Goal: Find contact information: Find contact information

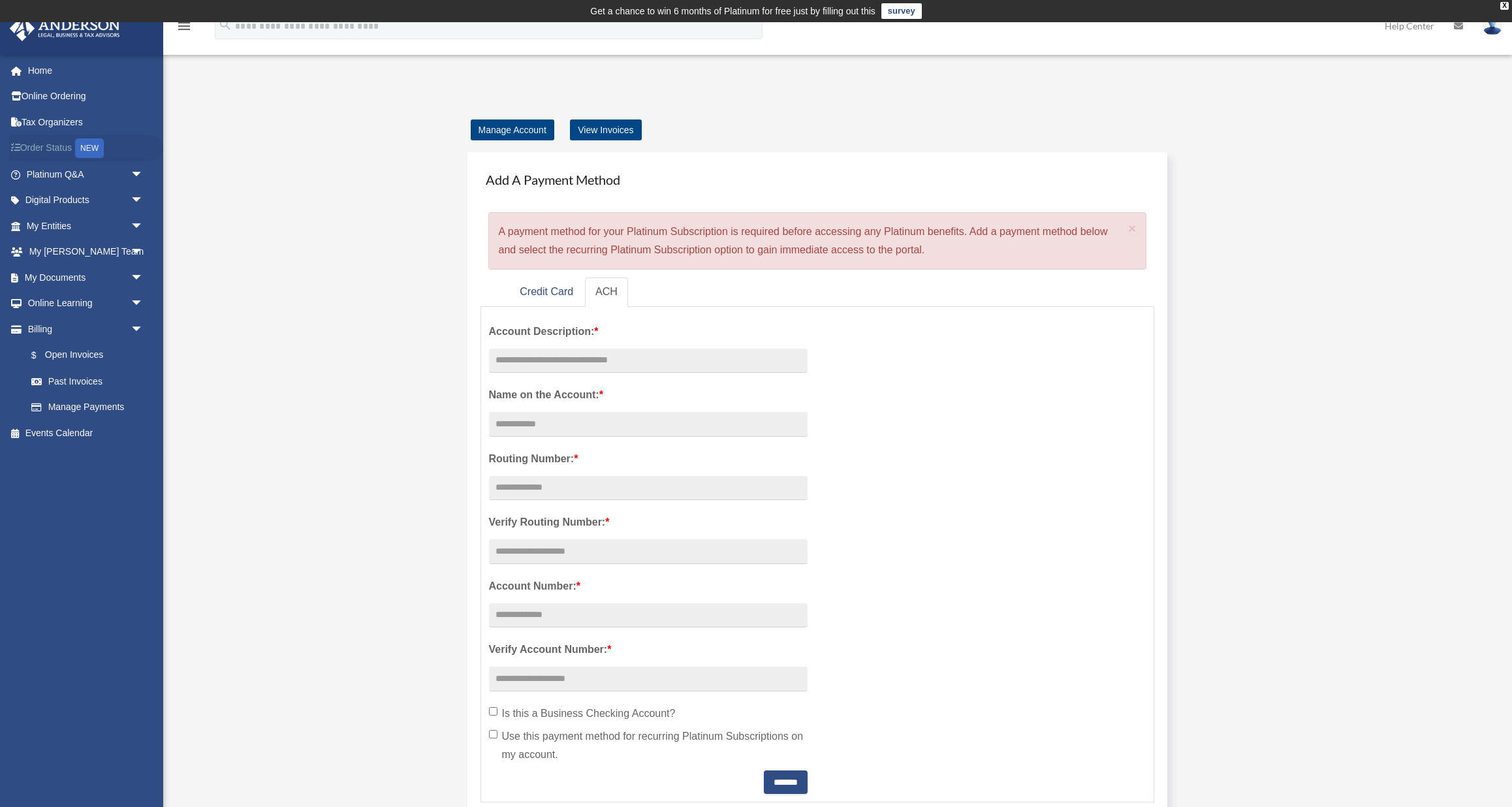
click at [70, 147] on link "Order Status NEW" at bounding box center [86, 149] width 154 height 27
click at [132, 198] on span "arrow_drop_down" at bounding box center [144, 201] width 26 height 27
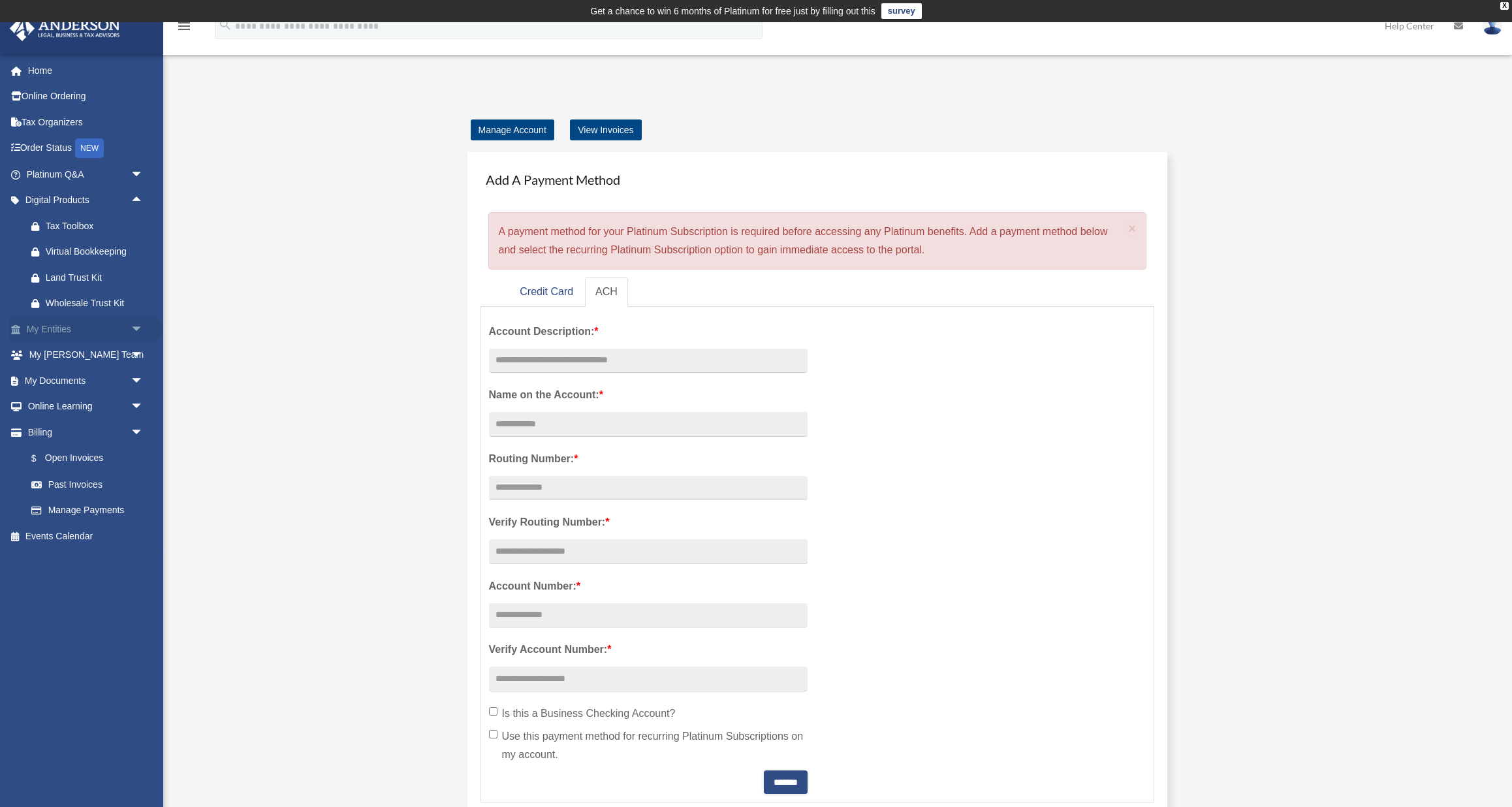
click at [134, 331] on span "arrow_drop_down" at bounding box center [144, 329] width 26 height 27
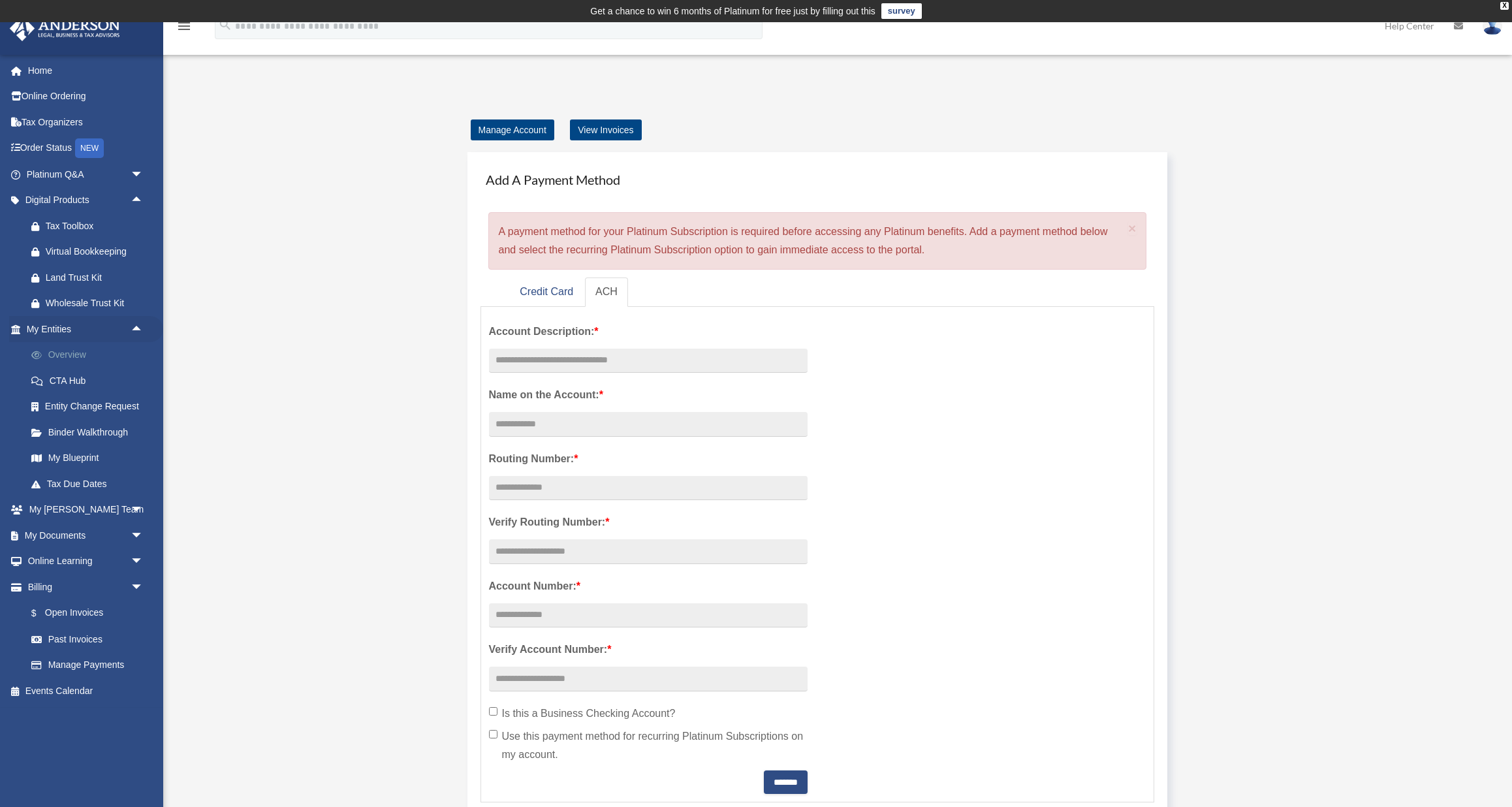
click at [95, 355] on link "Overview" at bounding box center [90, 355] width 145 height 26
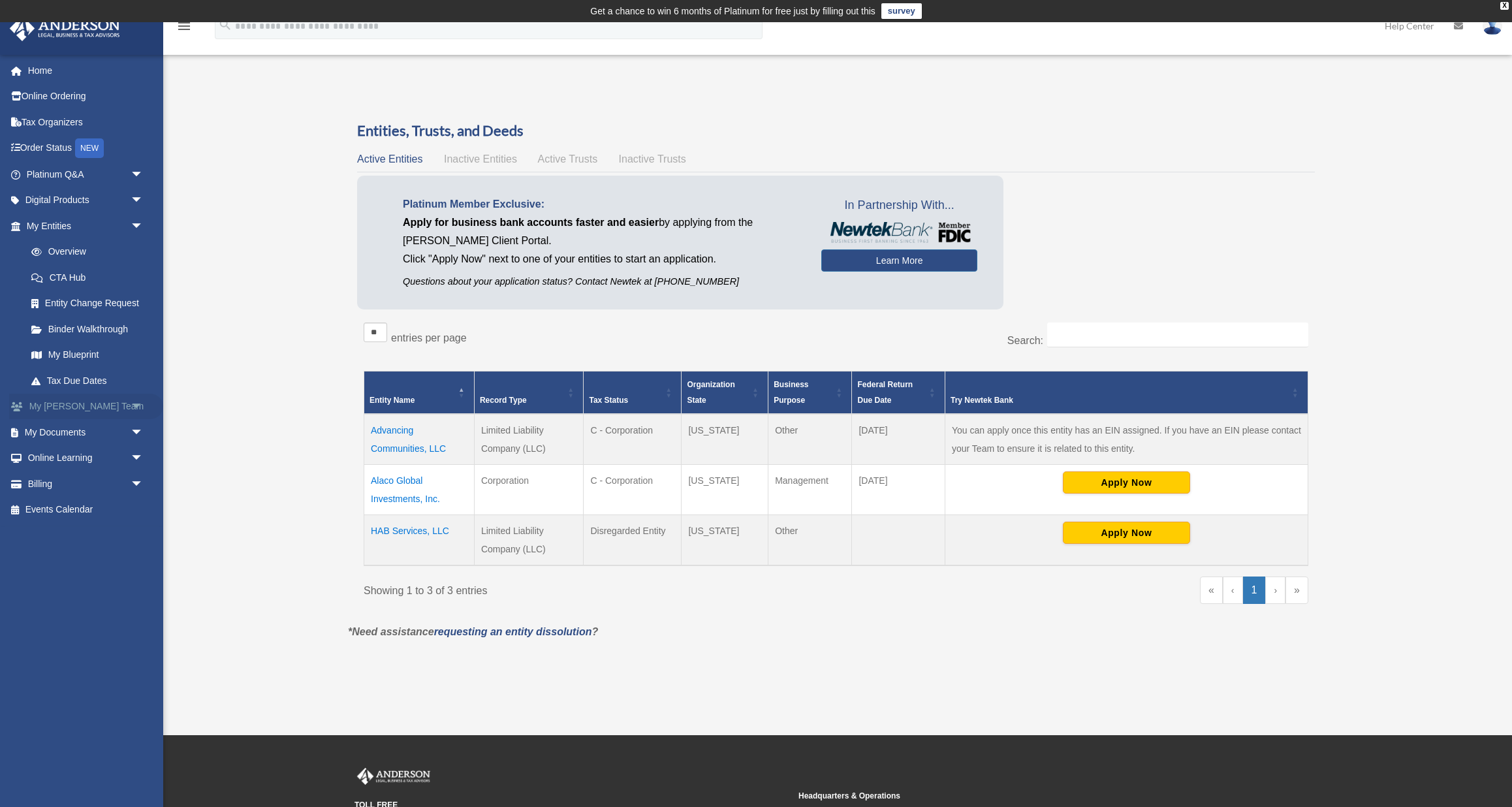
click at [108, 404] on link "My [PERSON_NAME] Team arrow_drop_down" at bounding box center [86, 407] width 154 height 26
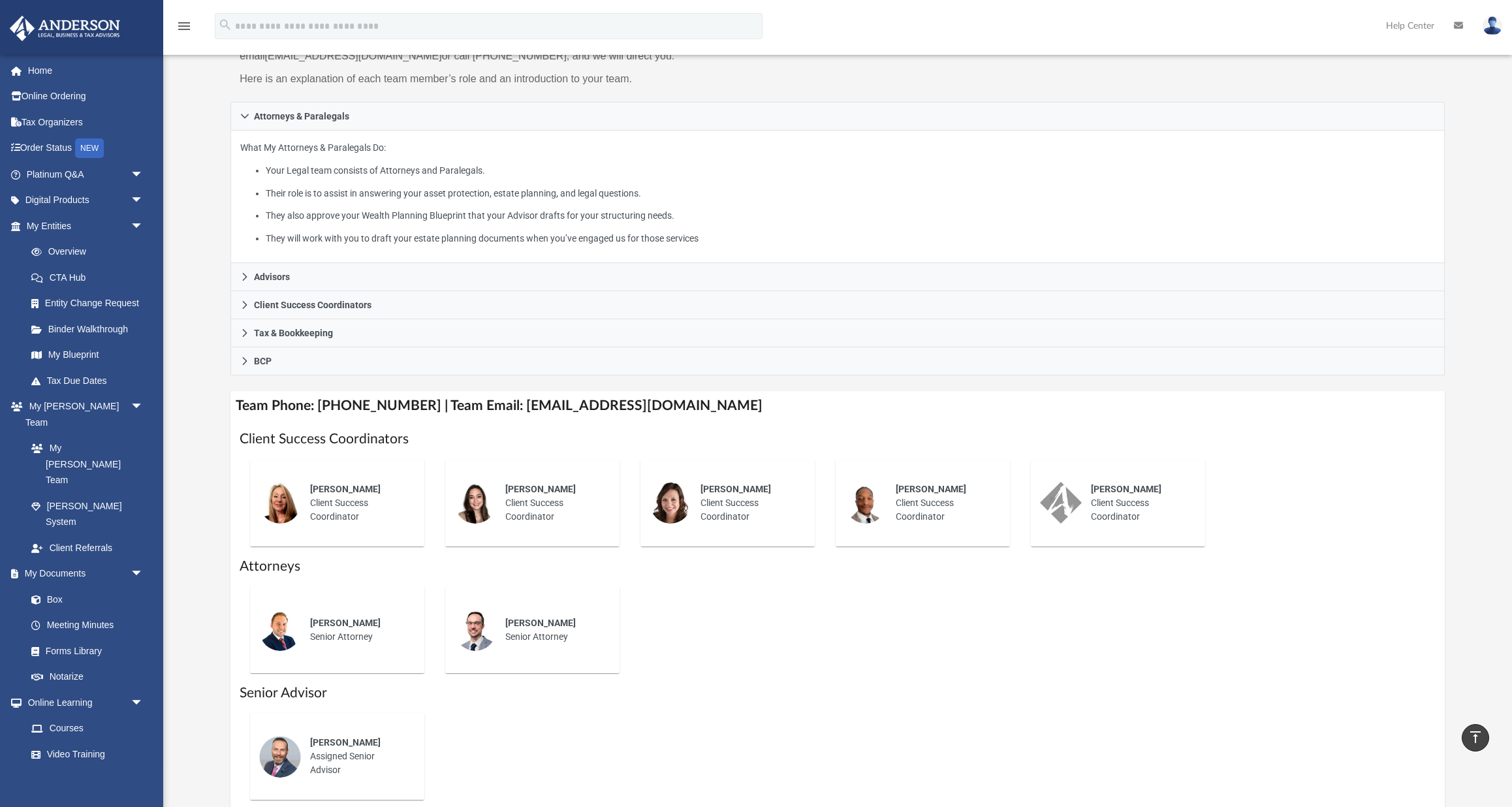
scroll to position [132, 0]
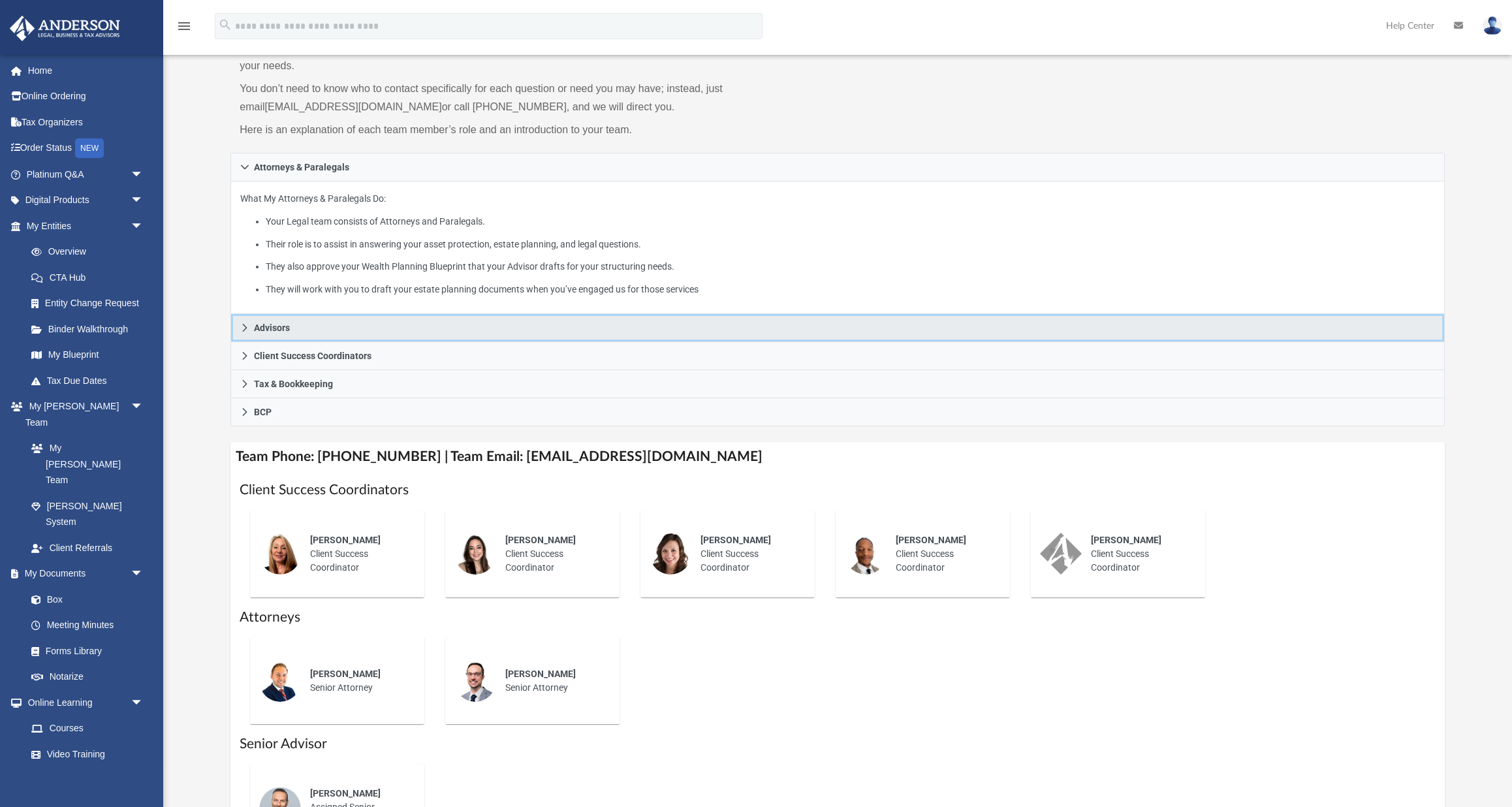
click at [320, 314] on link "Advisors" at bounding box center [837, 328] width 1214 height 28
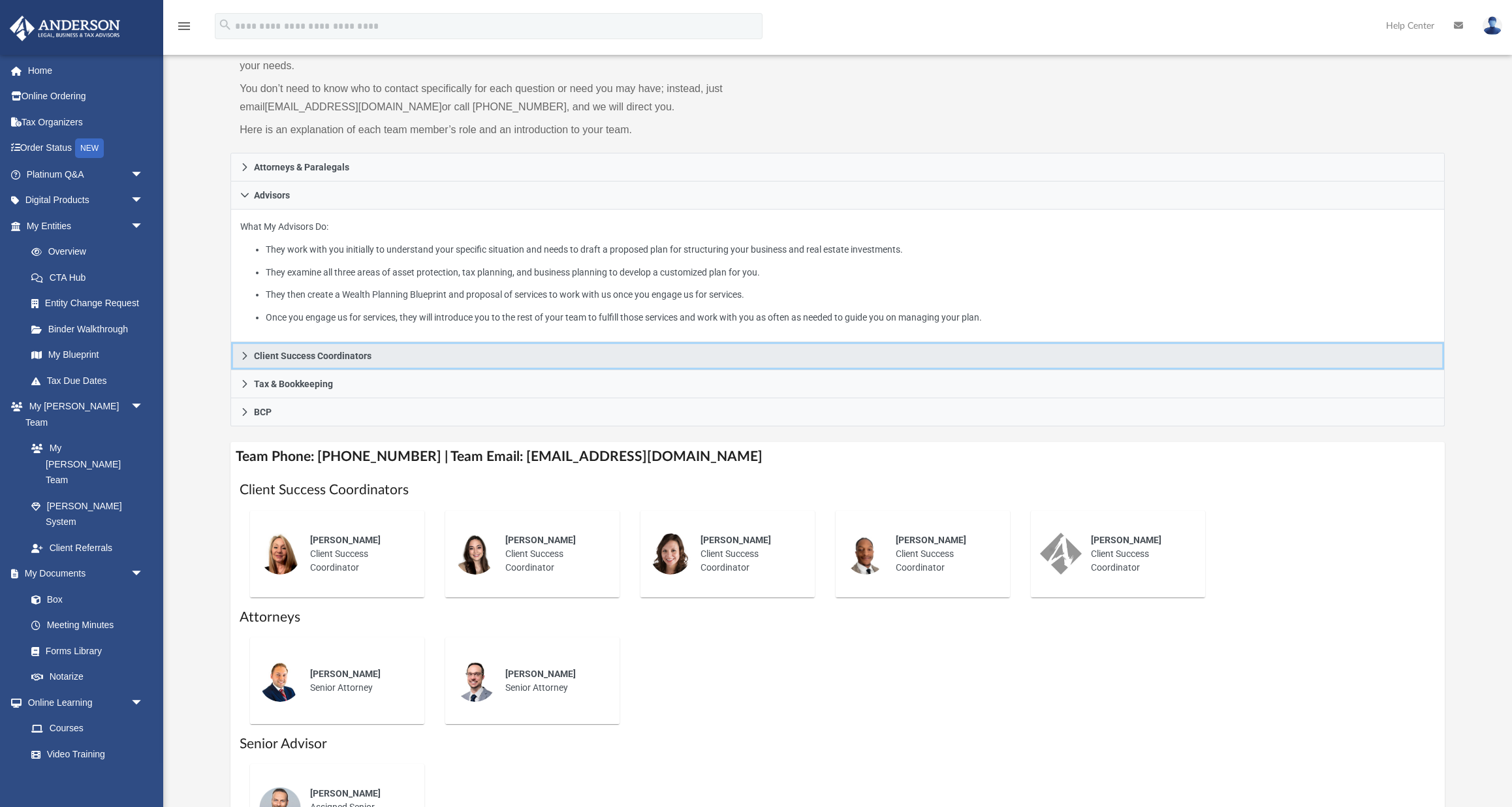
click at [316, 351] on span "Client Success Coordinators" at bounding box center [313, 355] width 117 height 9
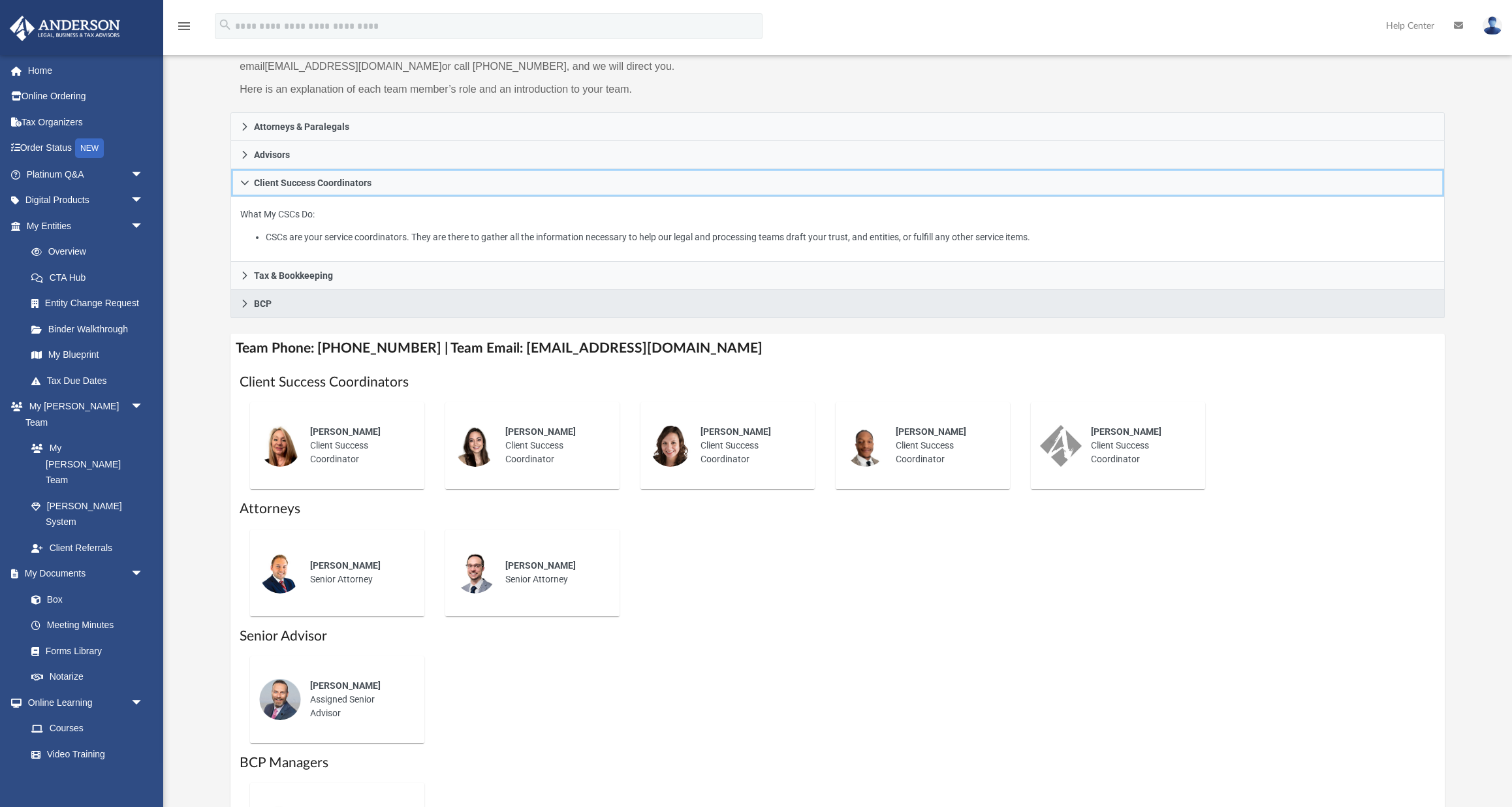
scroll to position [180, 0]
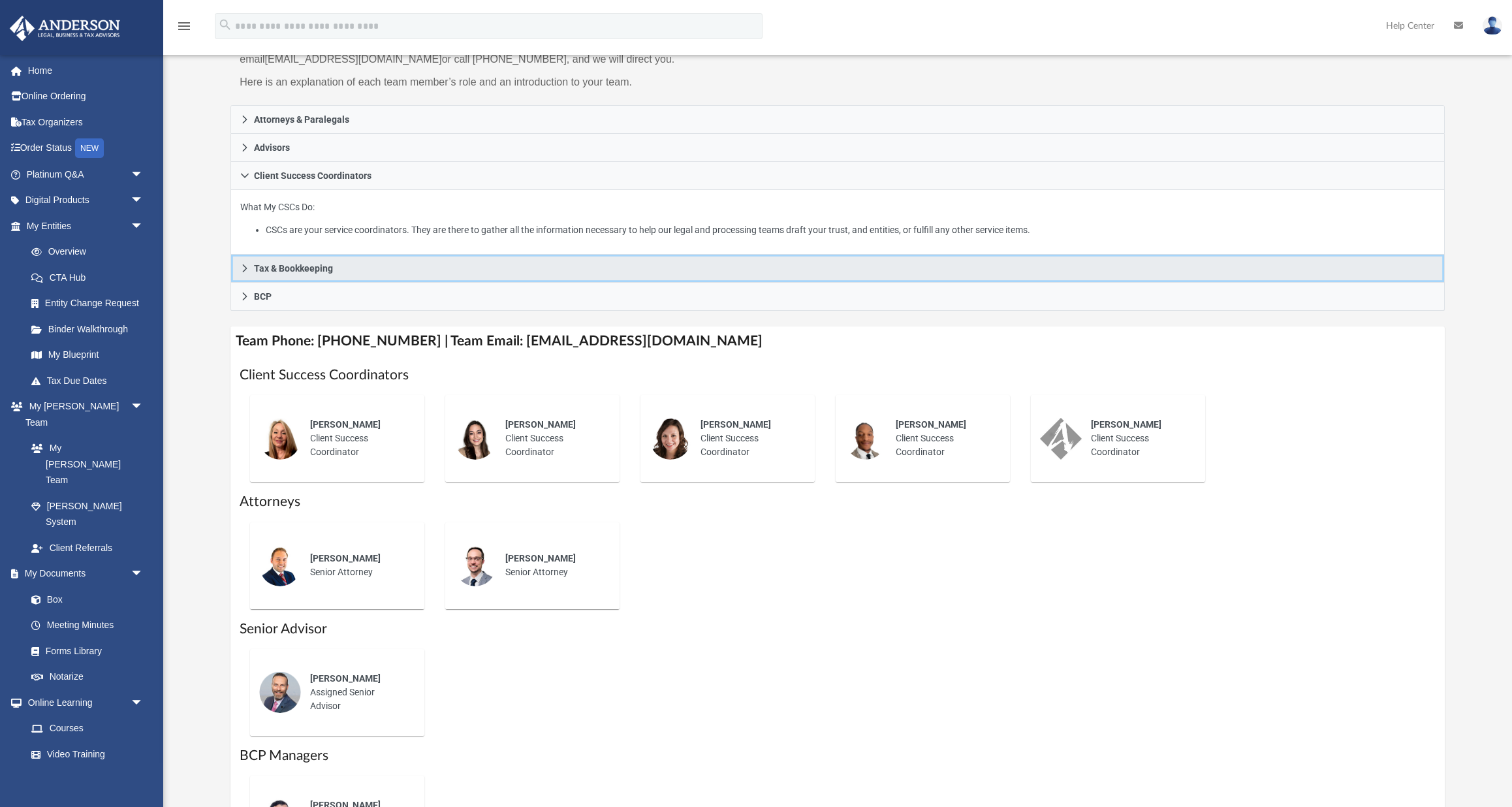
click at [364, 256] on link "Tax & Bookkeeping" at bounding box center [837, 268] width 1214 height 28
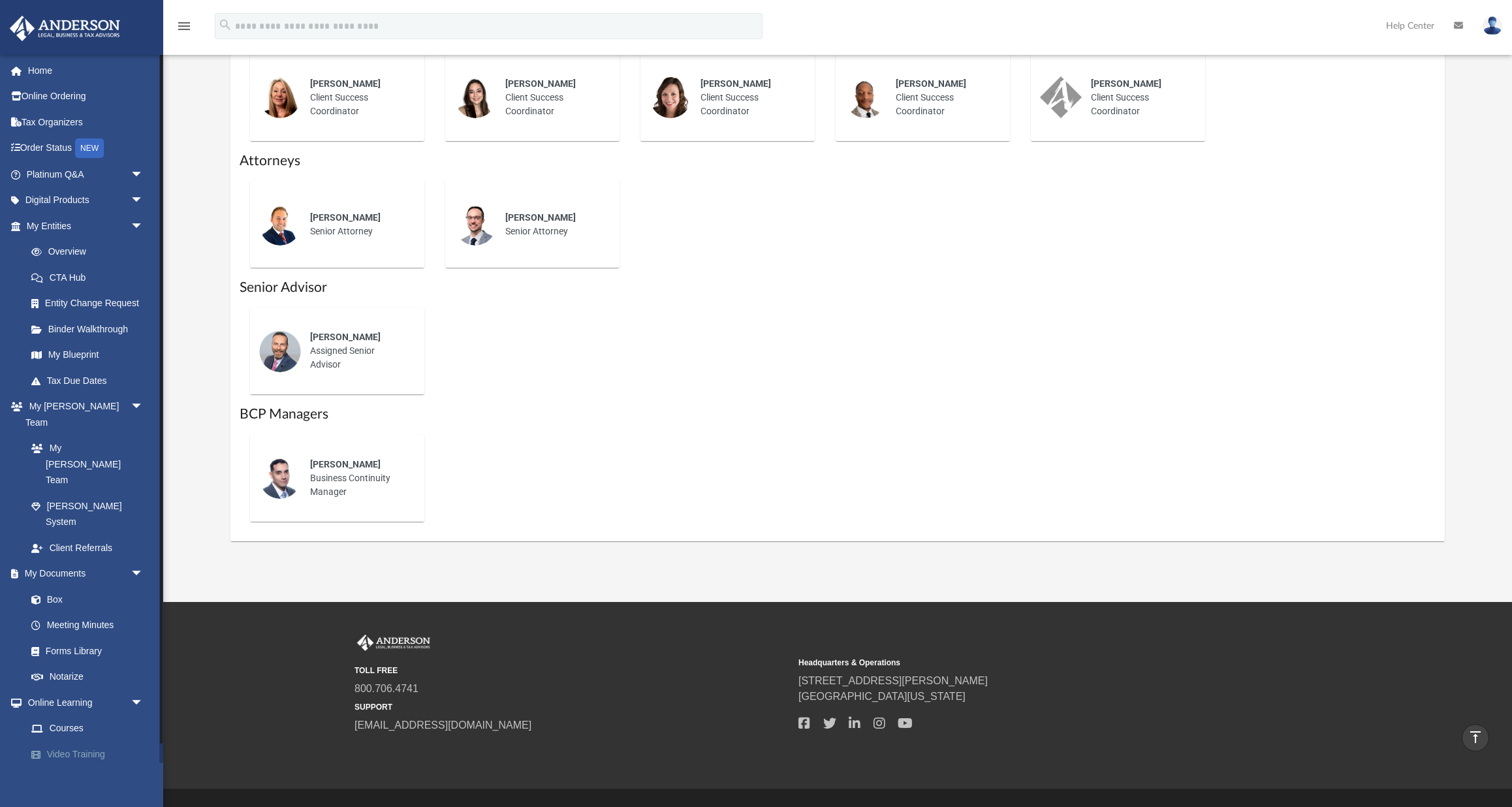
scroll to position [20, 0]
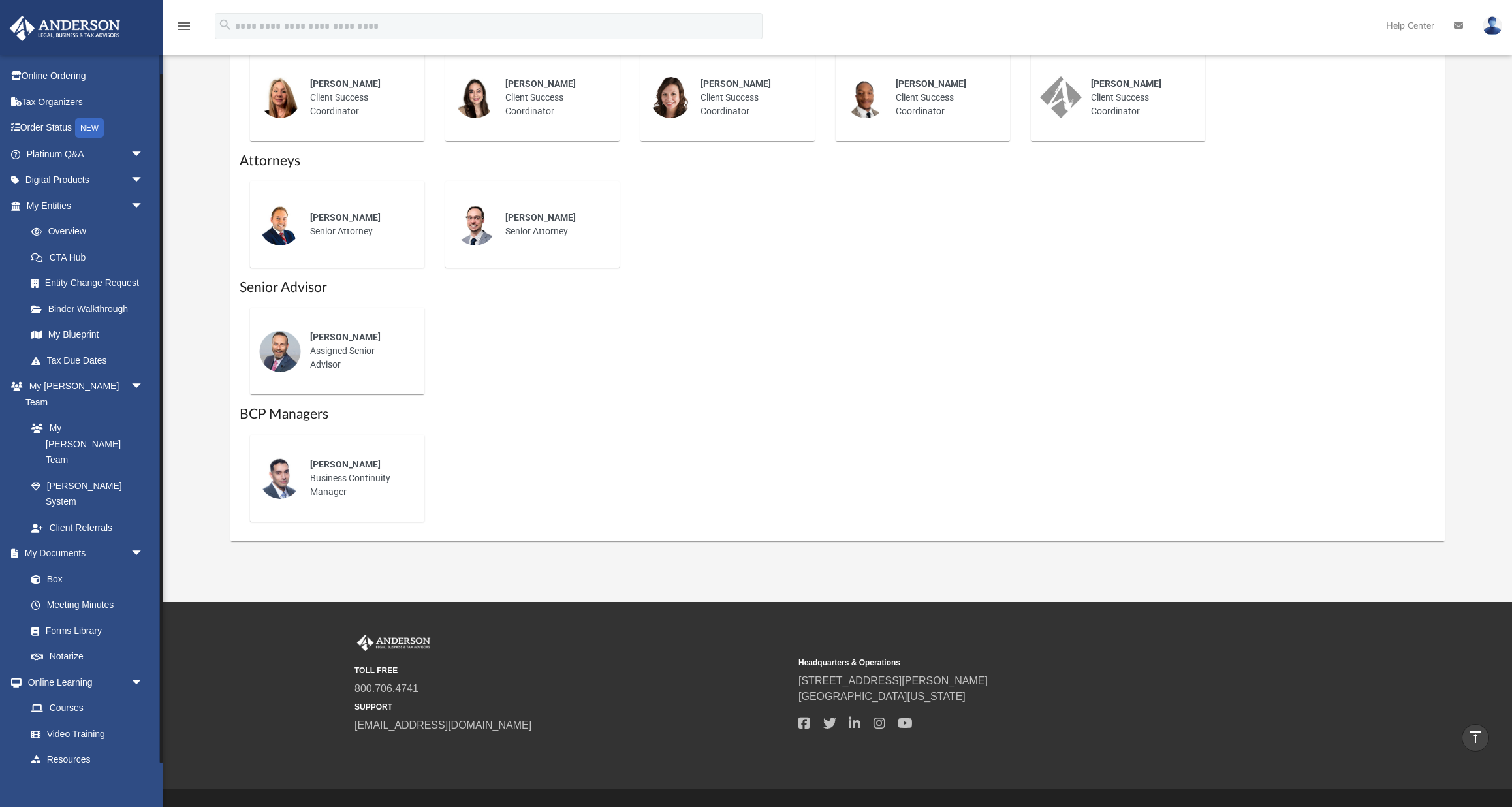
click at [107, 772] on link "Billing arrow_drop_down" at bounding box center [86, 785] width 154 height 26
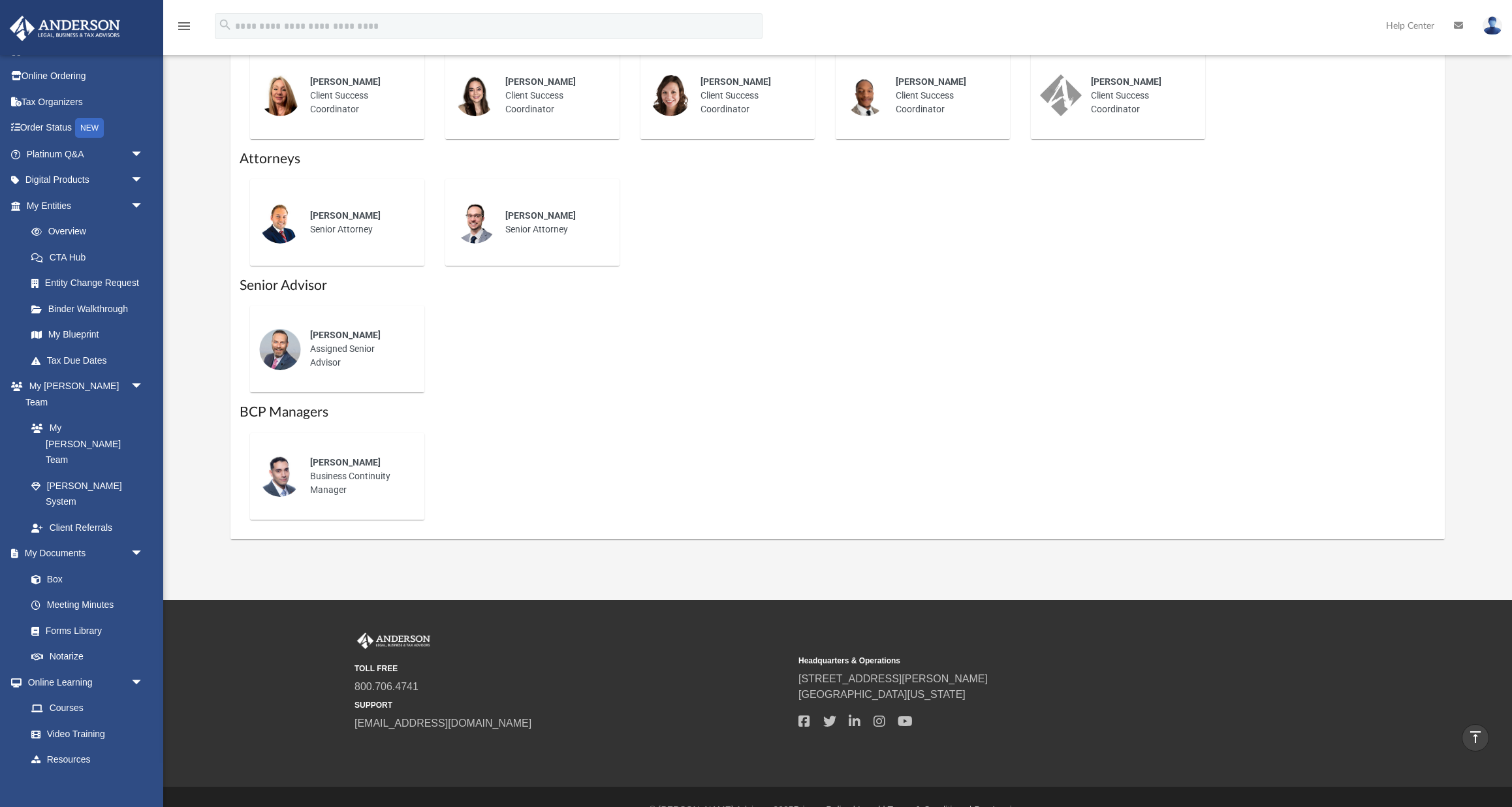
scroll to position [679, 0]
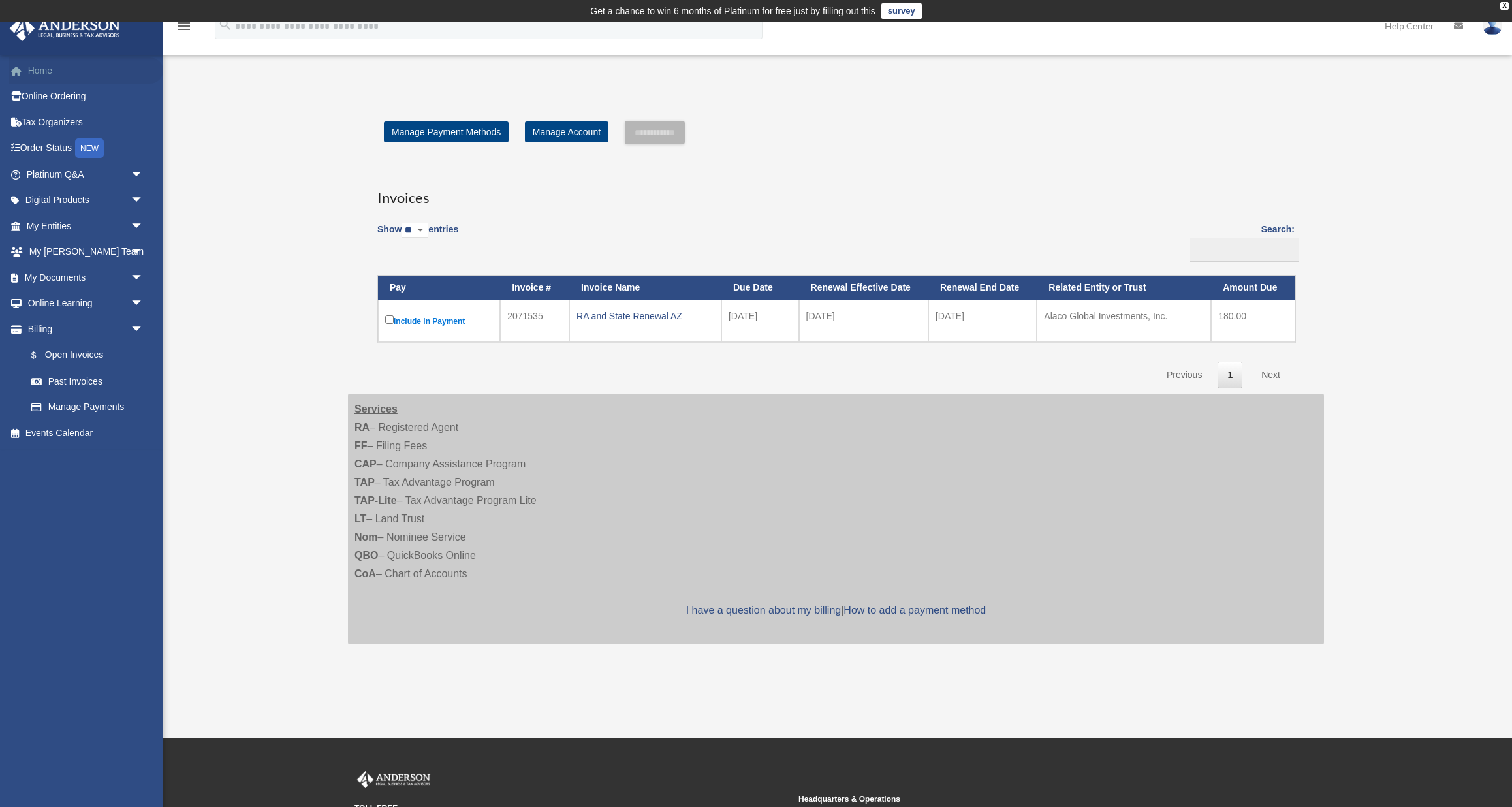
click at [59, 74] on link "Home" at bounding box center [86, 70] width 154 height 26
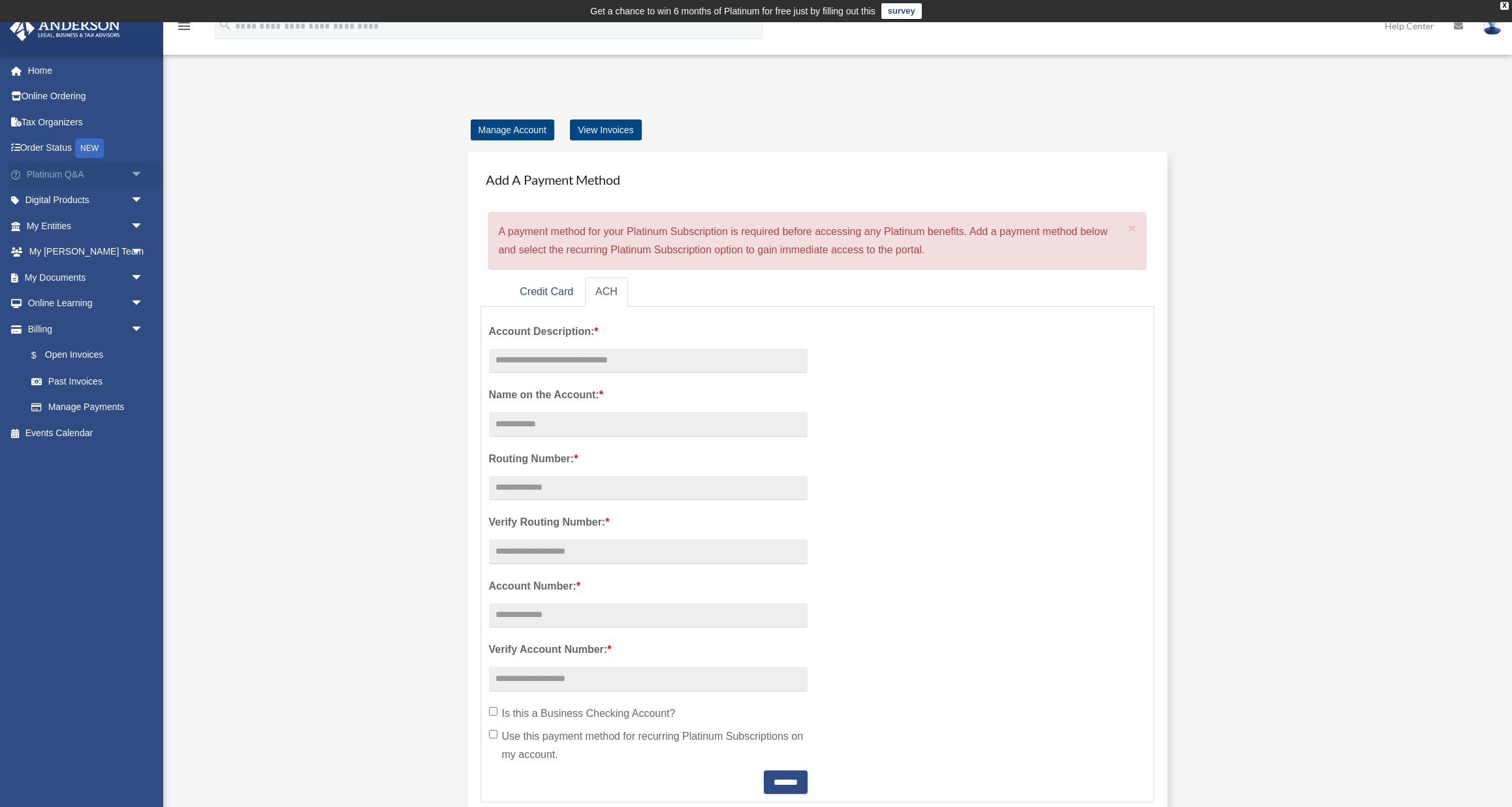
click at [77, 173] on link "Platinum Q&A arrow_drop_down" at bounding box center [86, 174] width 154 height 26
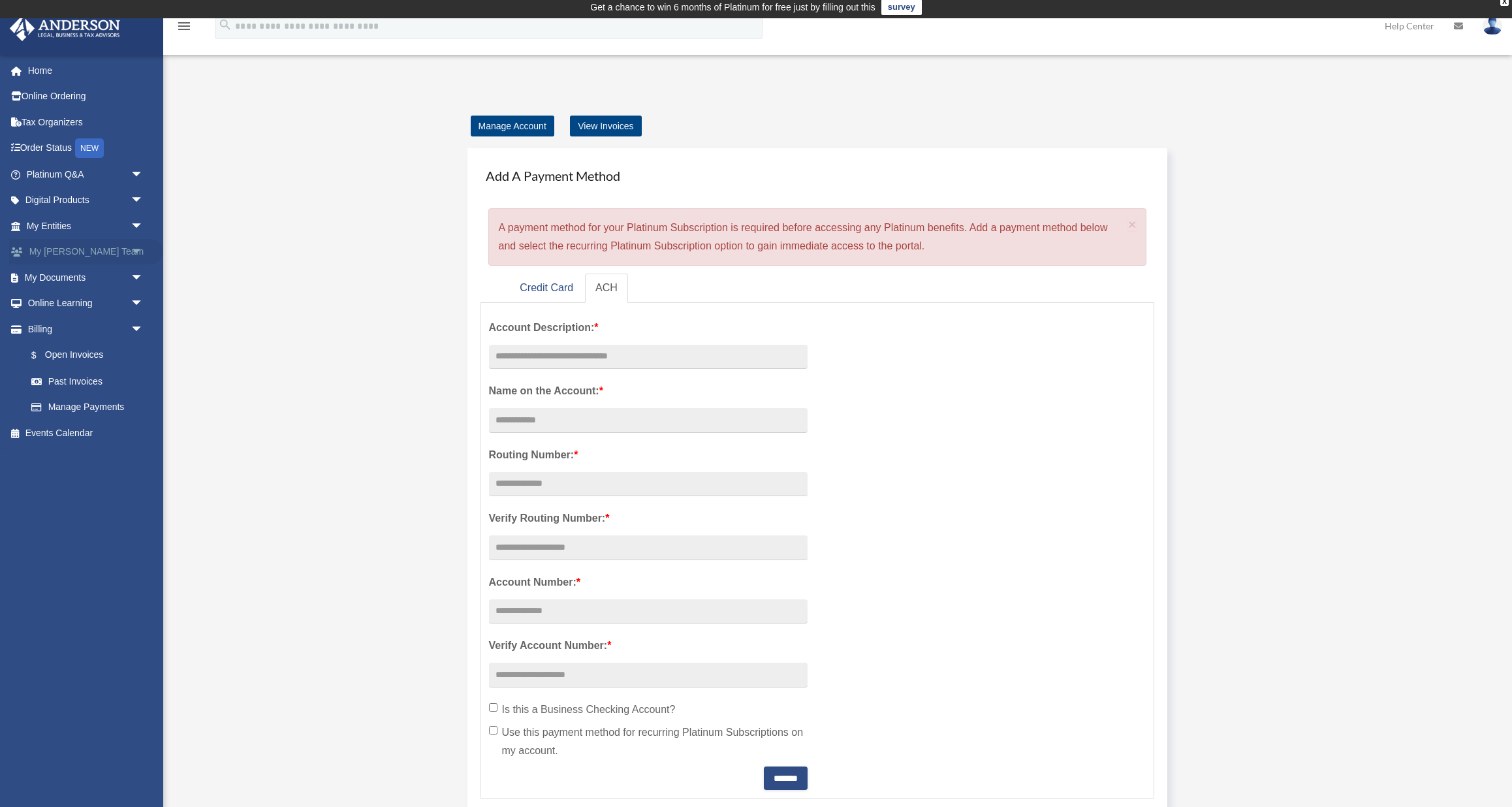
click at [74, 249] on link "My [PERSON_NAME] Team arrow_drop_down" at bounding box center [86, 252] width 154 height 26
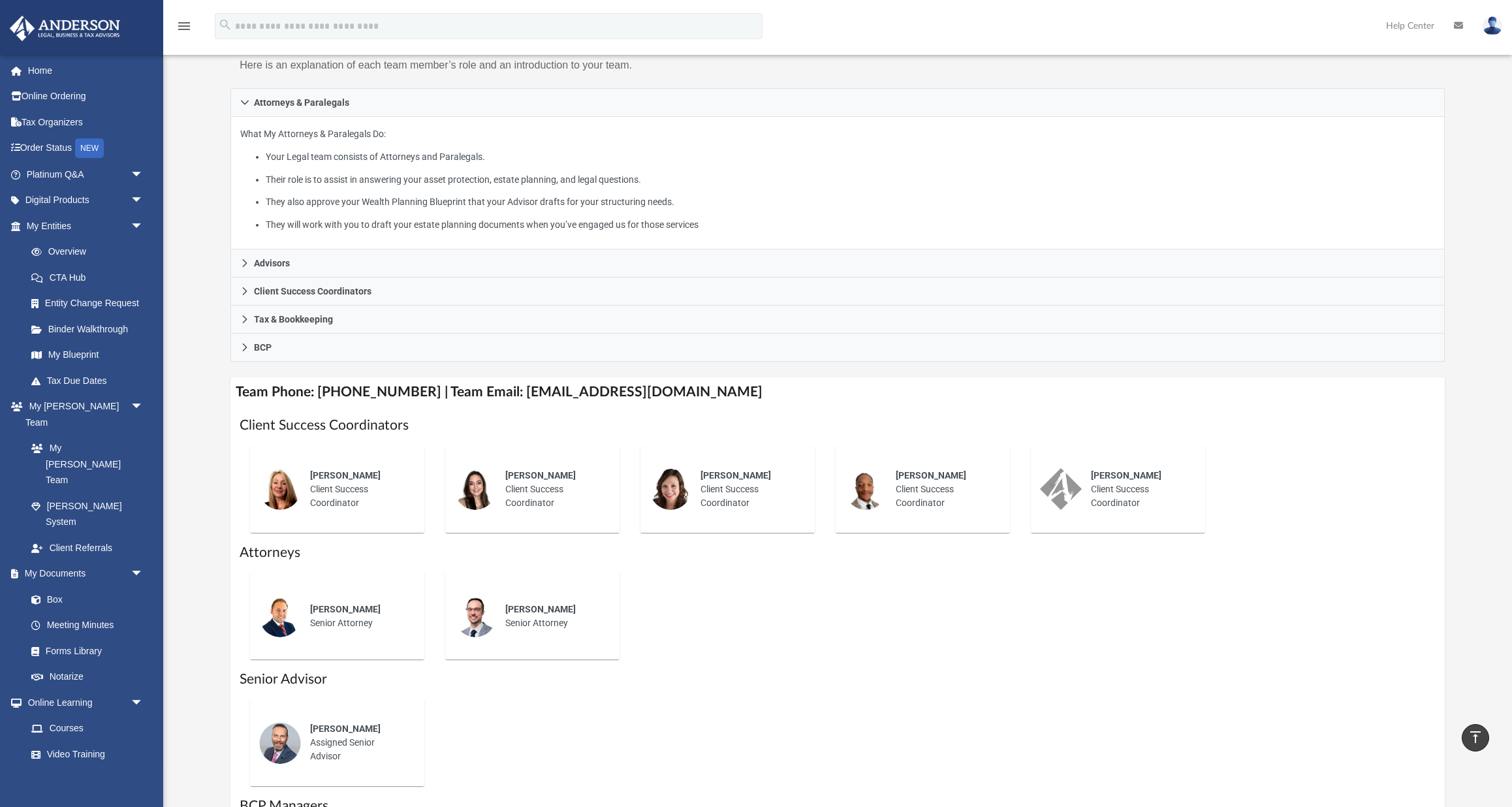
scroll to position [196, 0]
drag, startPoint x: 695, startPoint y: 373, endPoint x: 499, endPoint y: 379, distance: 196.1
click at [499, 379] on h4 "Team Phone: (725) 201-7553 | Team Email: myteam@andersonadvisors.com" at bounding box center [837, 393] width 1214 height 29
copy h4 "myteam@andersonadvisors.com"
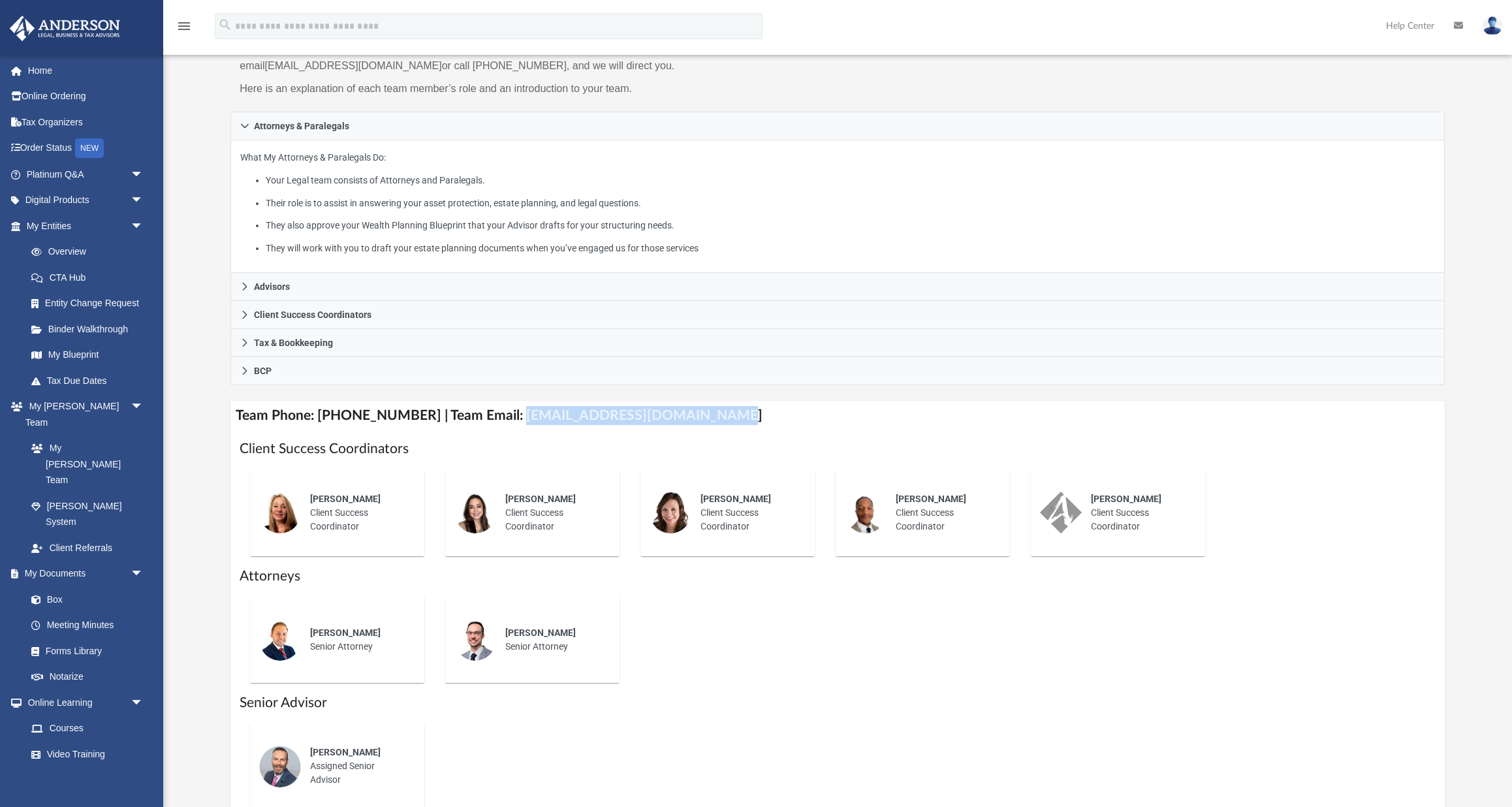
scroll to position [0, 0]
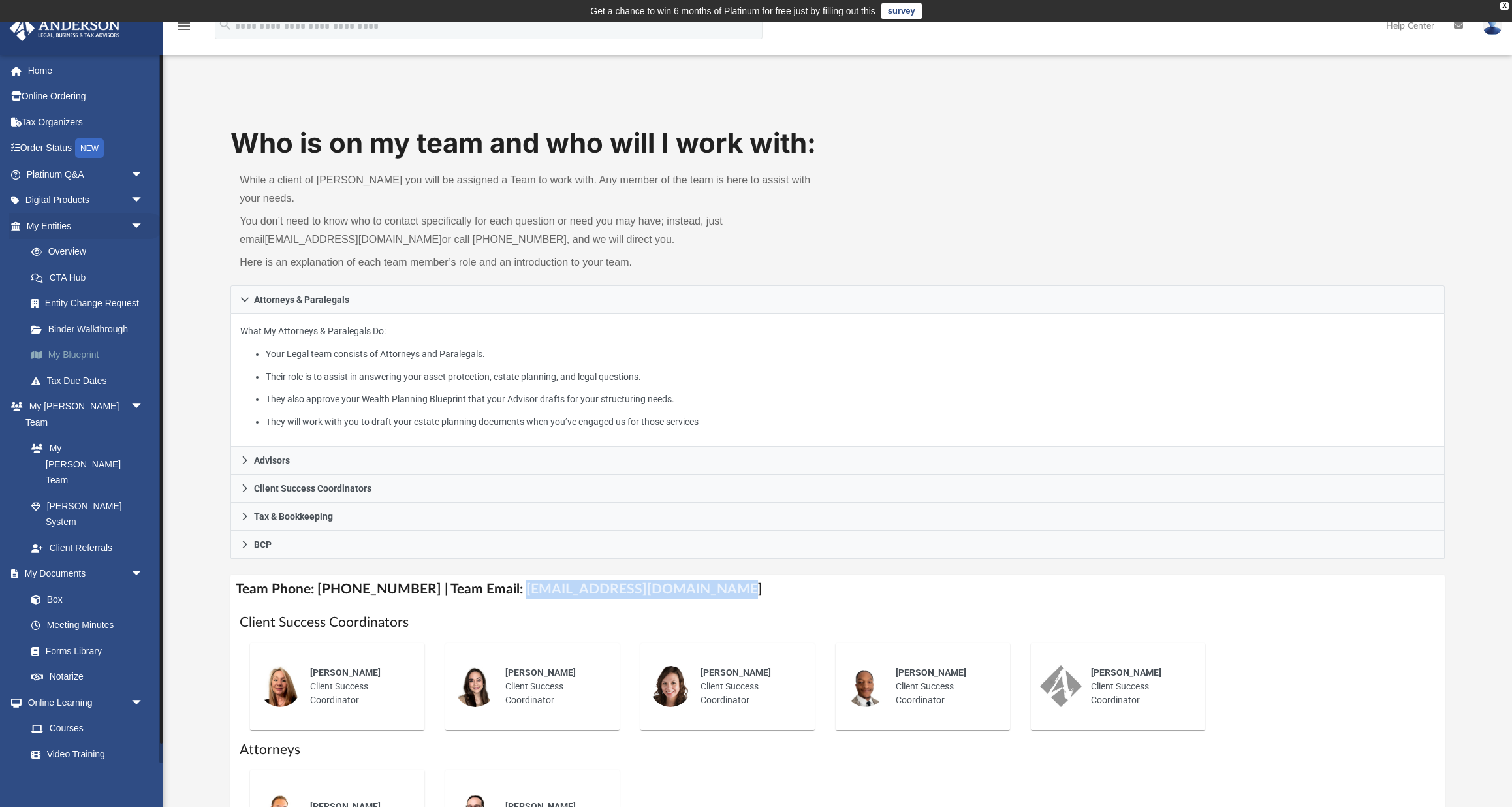
click at [89, 354] on link "My Blueprint" at bounding box center [90, 355] width 145 height 26
